Goal: Task Accomplishment & Management: Use online tool/utility

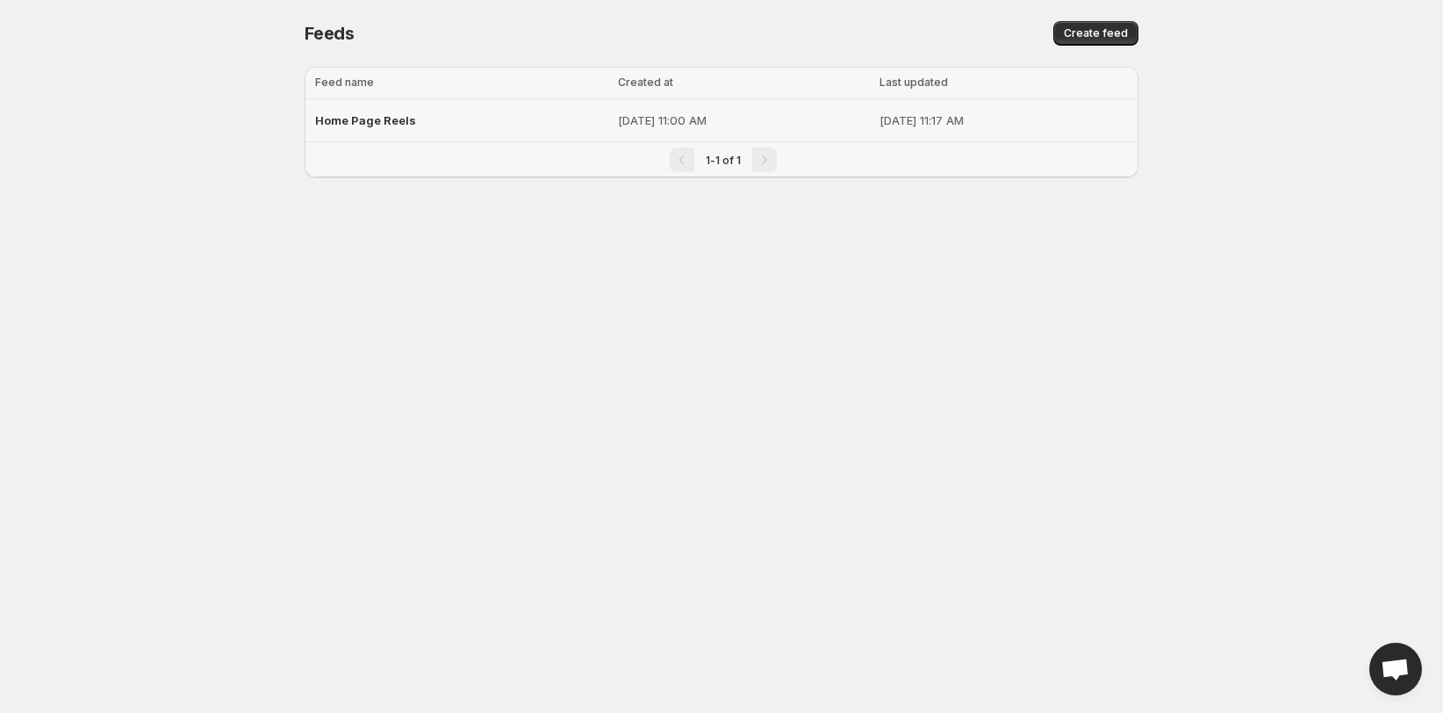
click at [670, 113] on p "[DATE] 11:00 AM" at bounding box center [743, 120] width 251 height 18
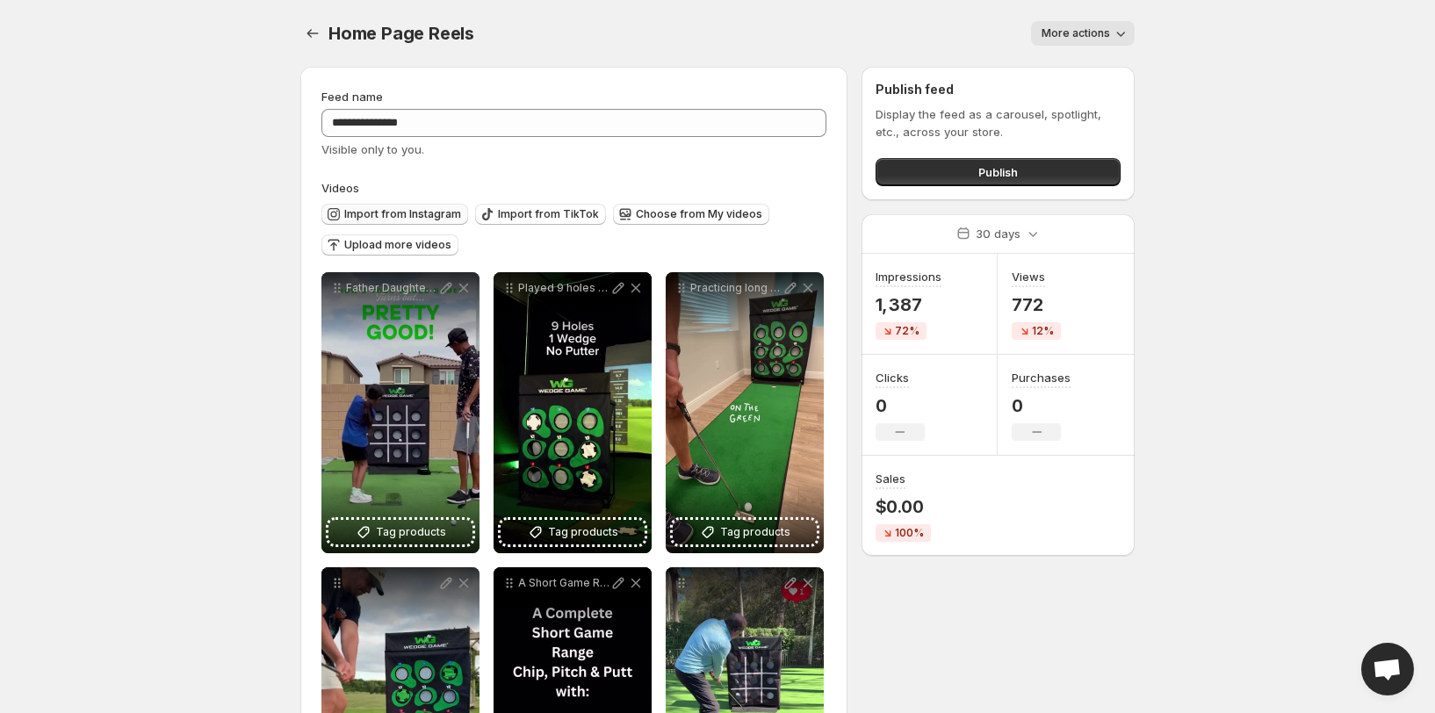
click at [381, 218] on span "Import from Instagram" at bounding box center [402, 214] width 117 height 14
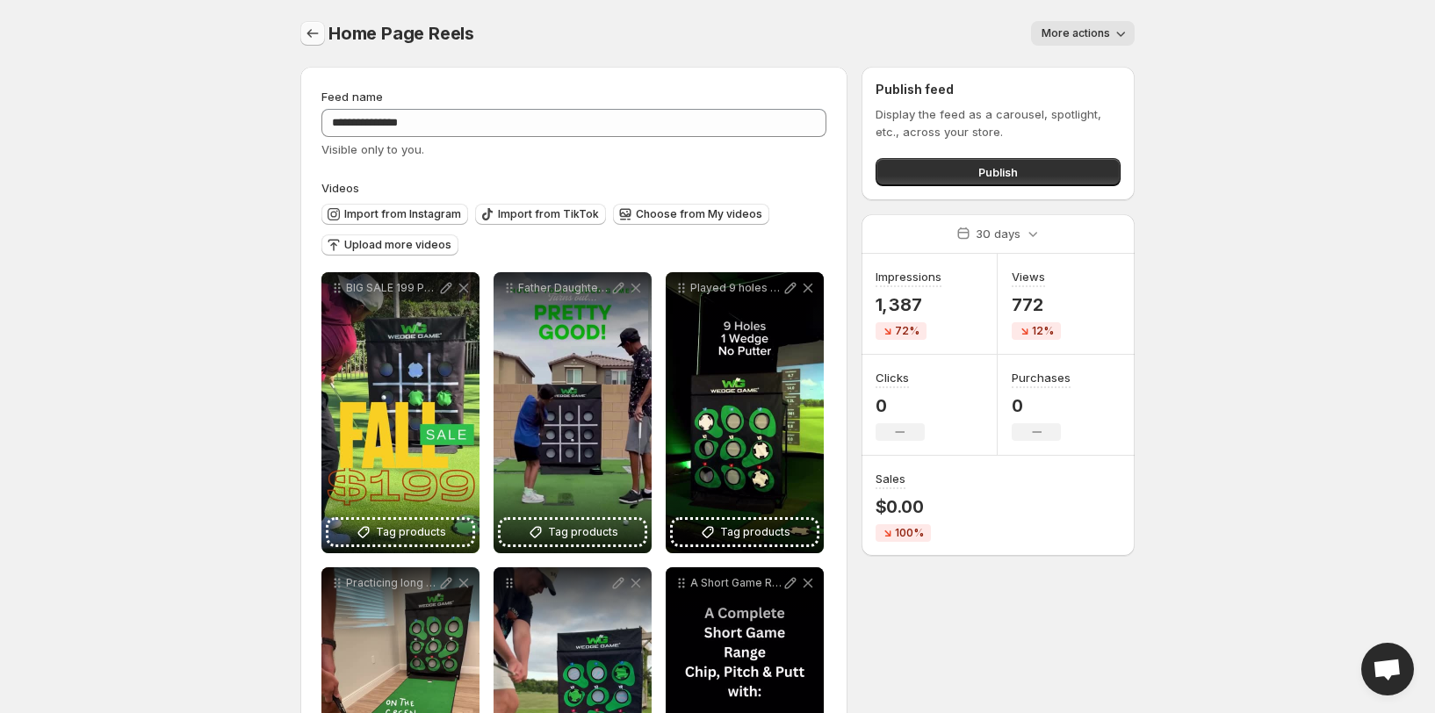
click at [313, 25] on icon "Settings" at bounding box center [313, 34] width 18 height 18
